Goal: Information Seeking & Learning: Learn about a topic

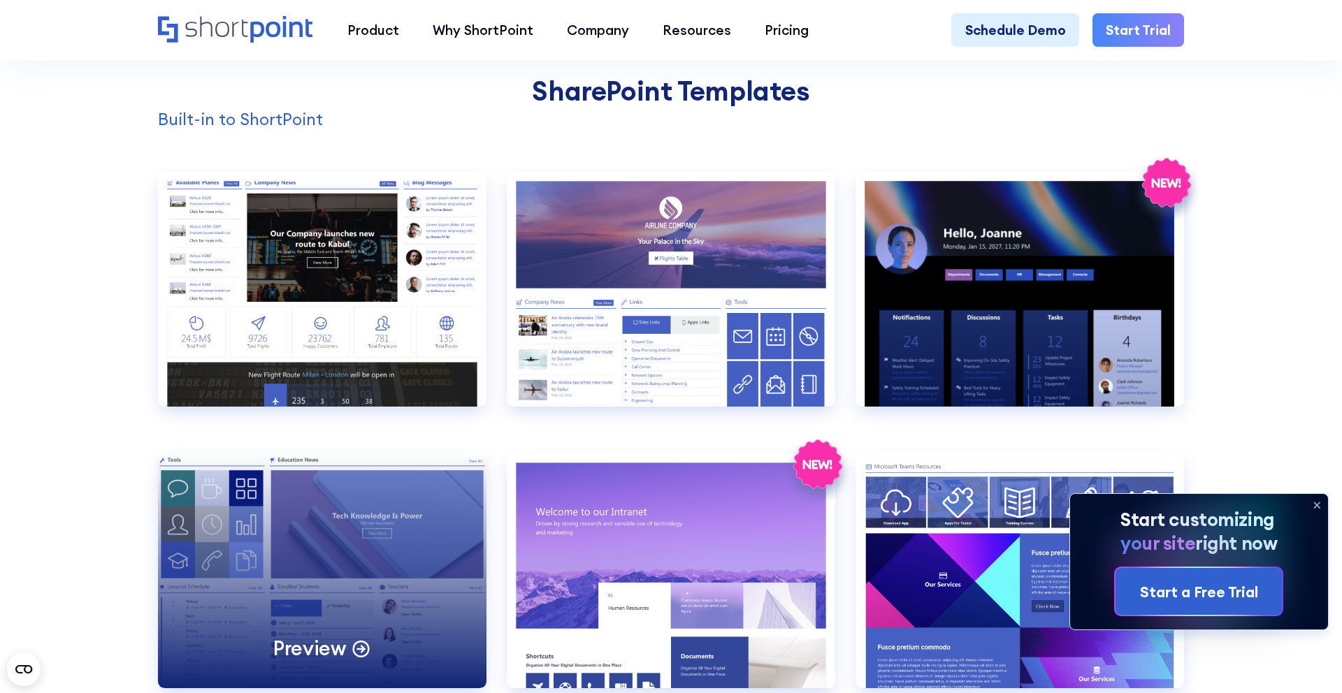
scroll to position [1429, 0]
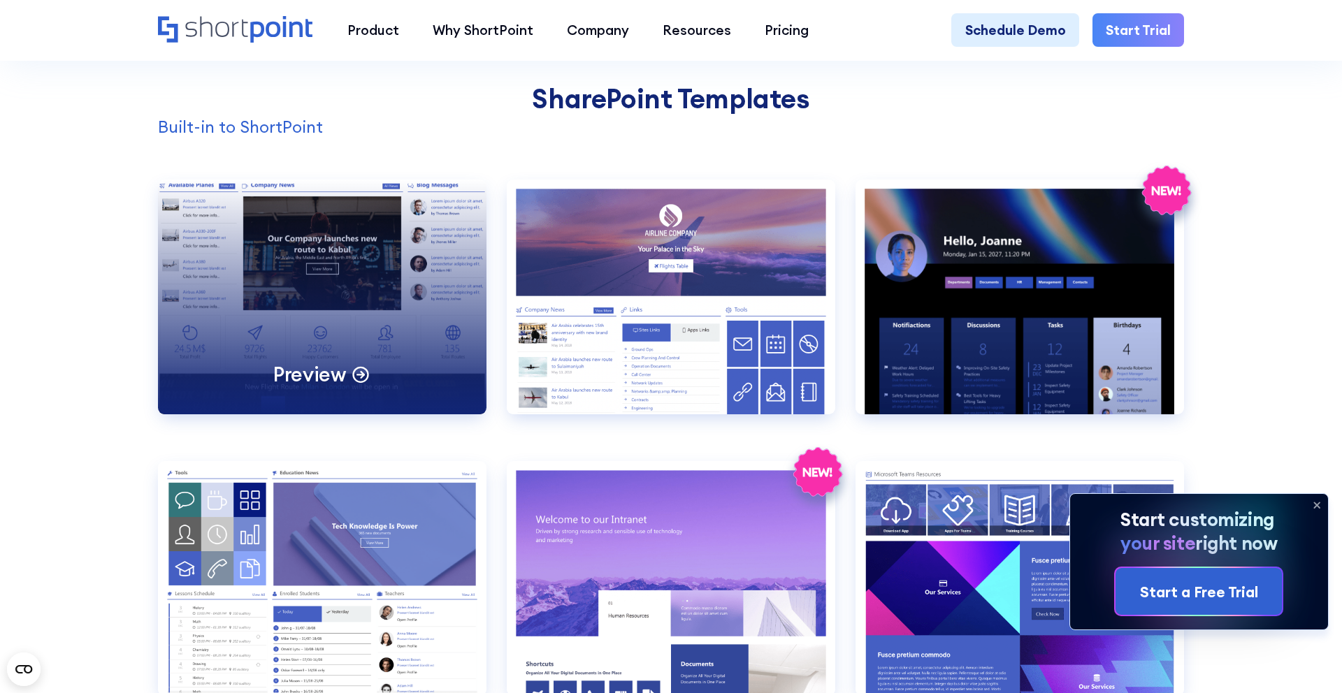
click at [324, 355] on div "Preview" at bounding box center [322, 297] width 329 height 235
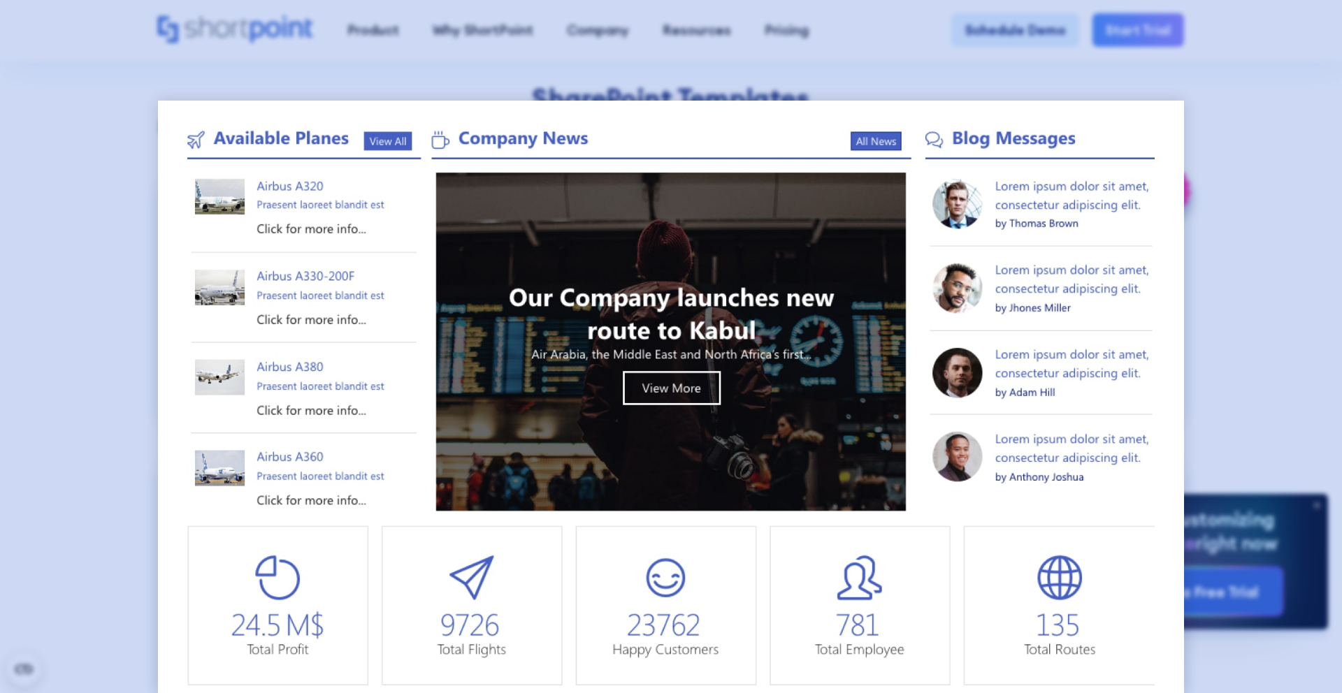
click at [482, 43] on div at bounding box center [671, 346] width 1342 height 693
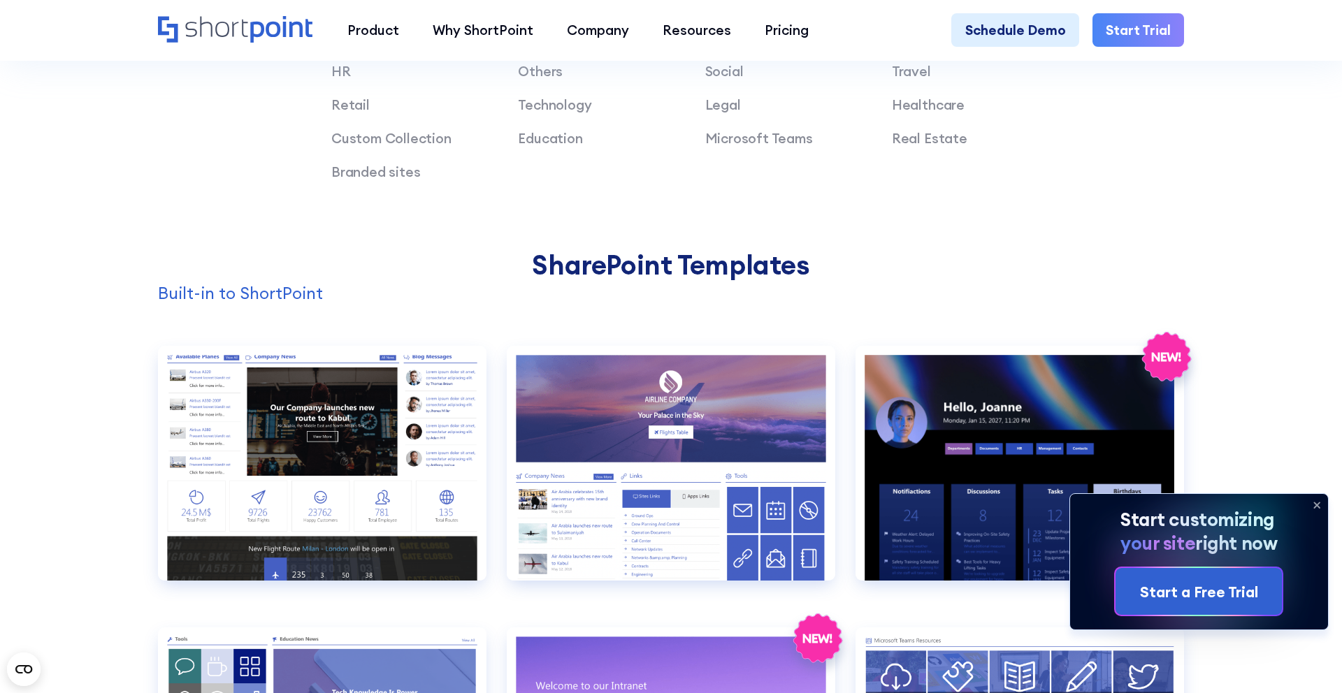
scroll to position [1371, 0]
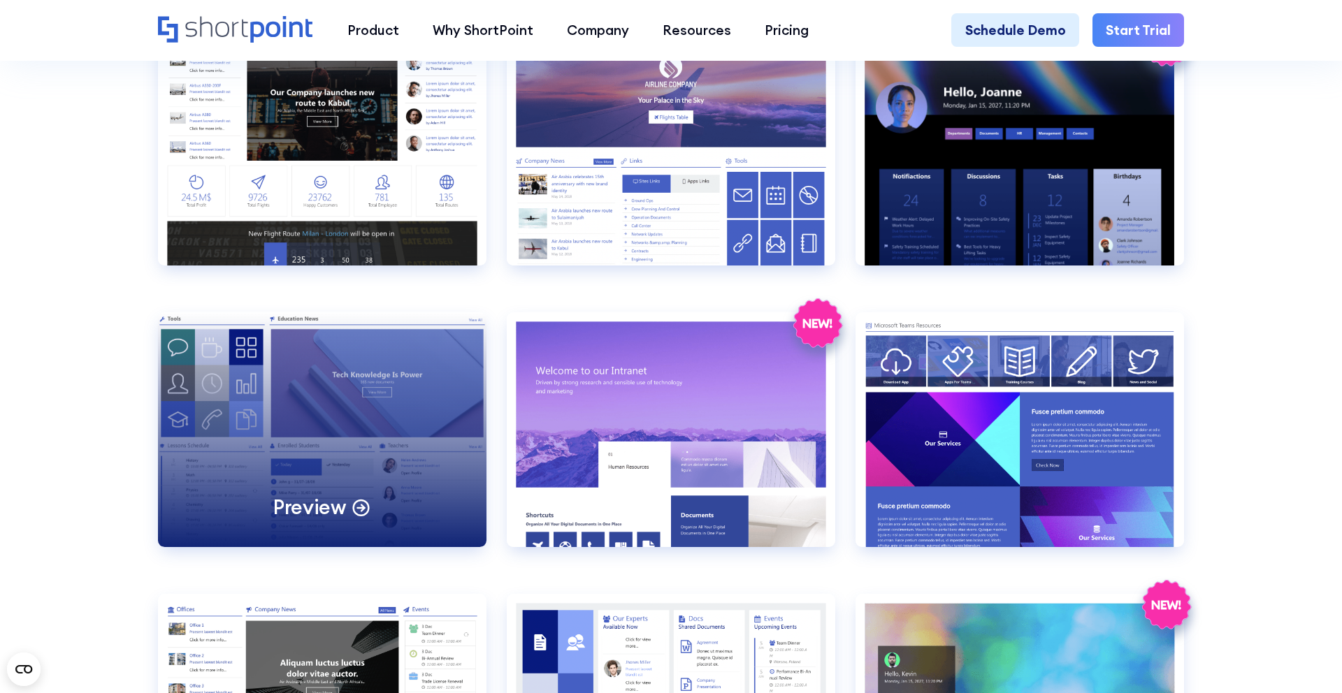
scroll to position [1580, 0]
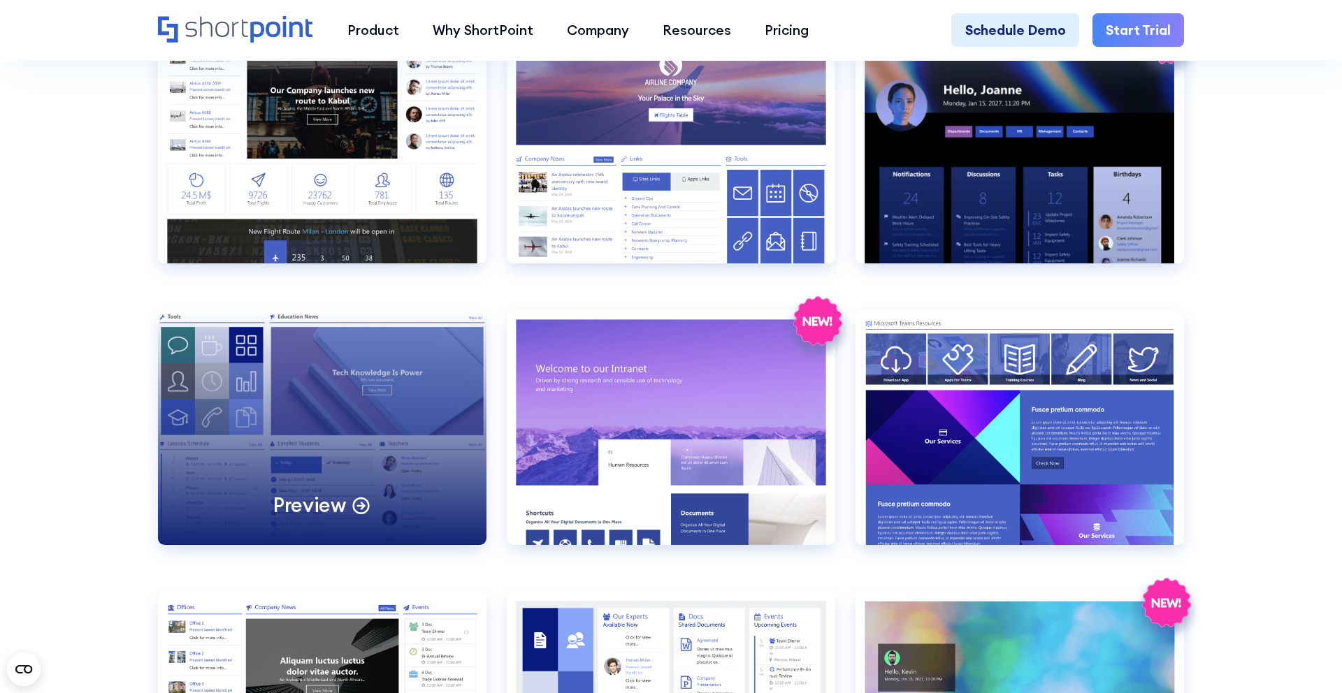
click at [303, 407] on div "Preview" at bounding box center [322, 427] width 329 height 235
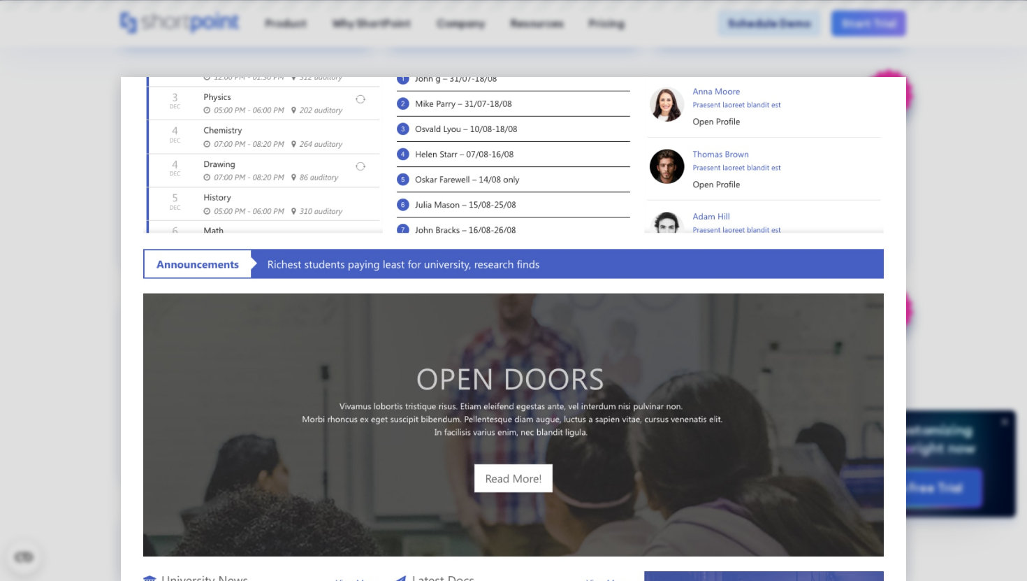
scroll to position [106, 0]
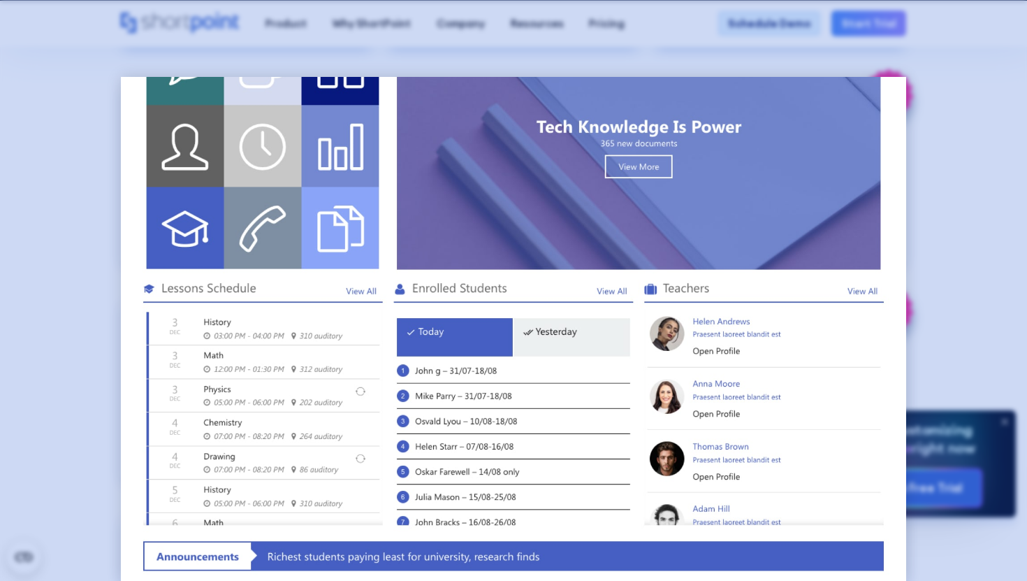
click at [89, 226] on div at bounding box center [513, 290] width 1027 height 581
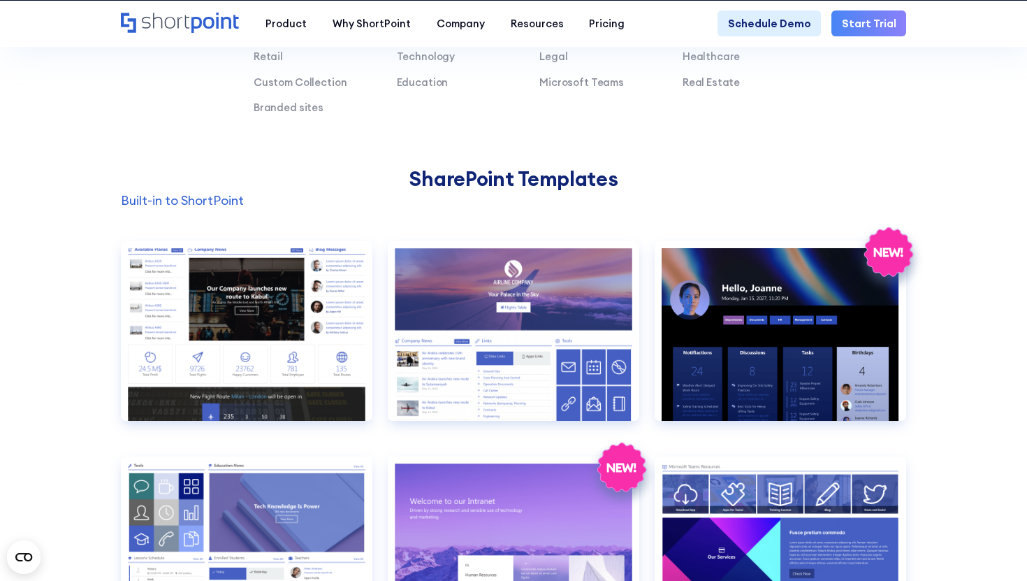
scroll to position [1176, 0]
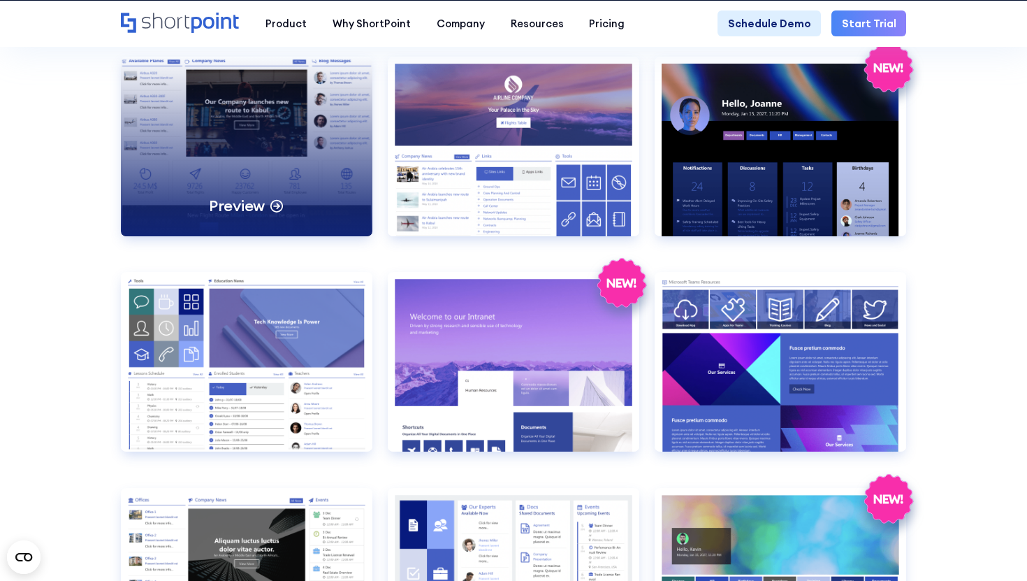
click at [282, 176] on div "Preview" at bounding box center [247, 147] width 252 height 180
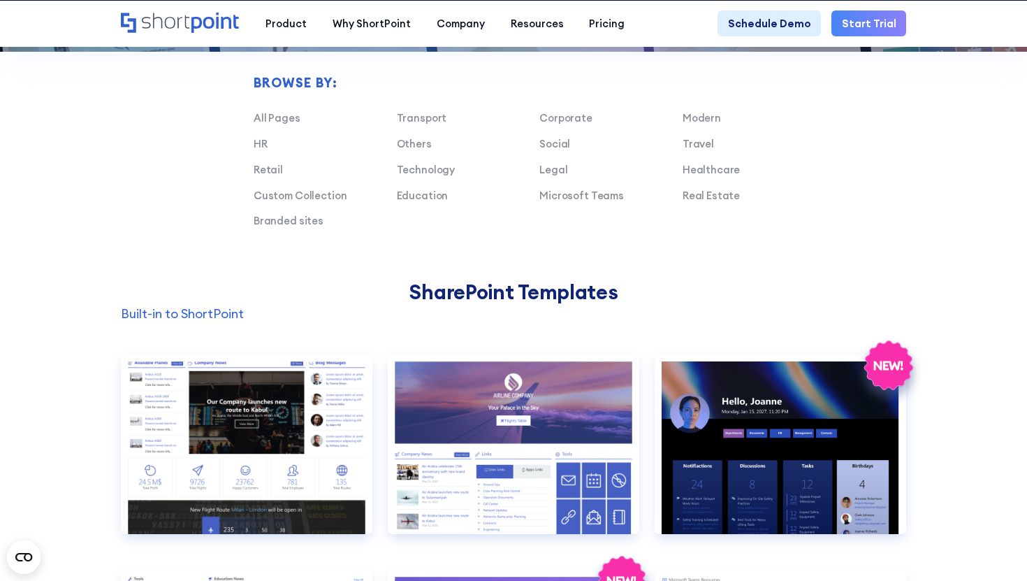
scroll to position [1328, 0]
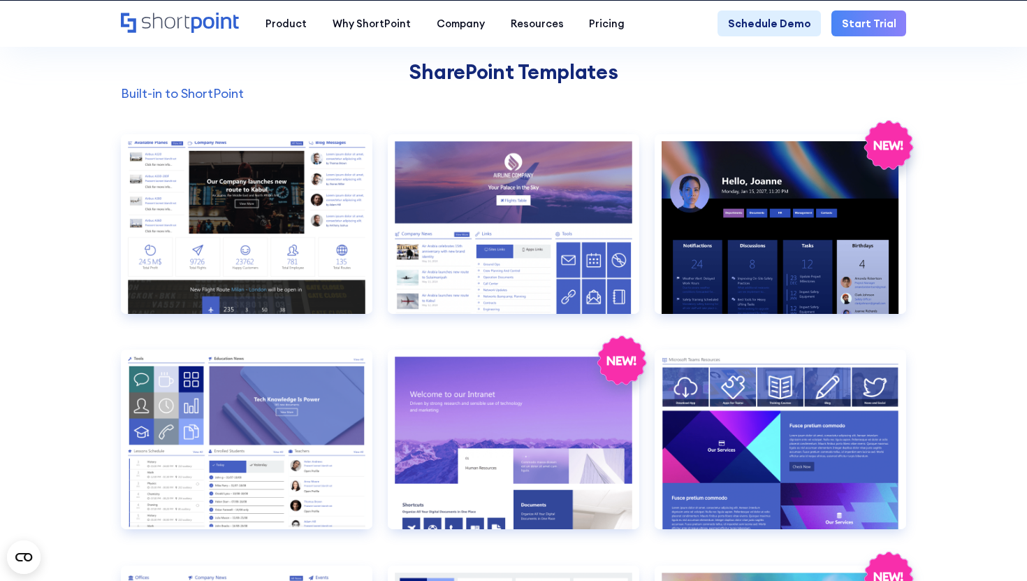
scroll to position [1560, 0]
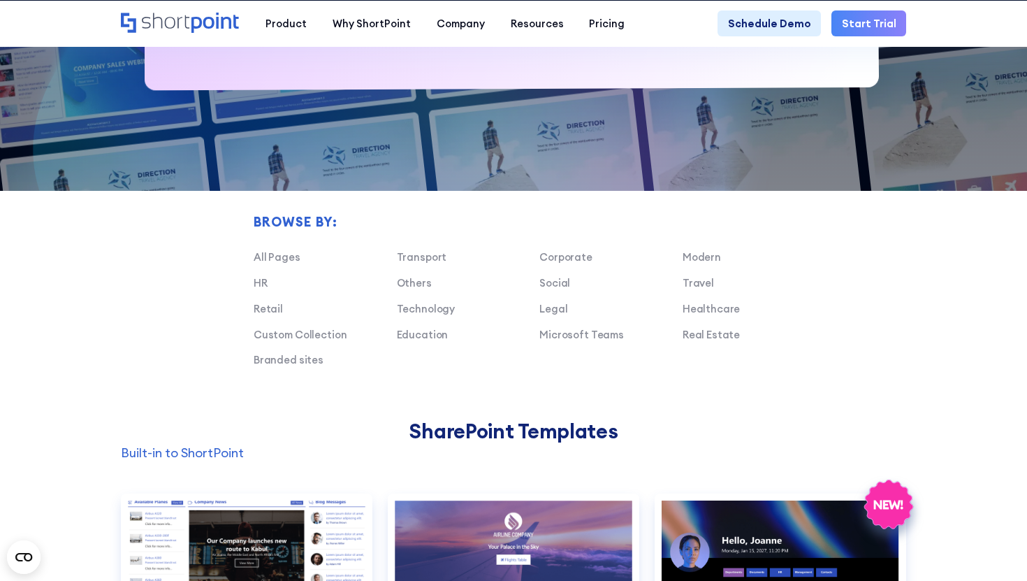
scroll to position [1293, 0]
